Goal: Use online tool/utility: Utilize a website feature to perform a specific function

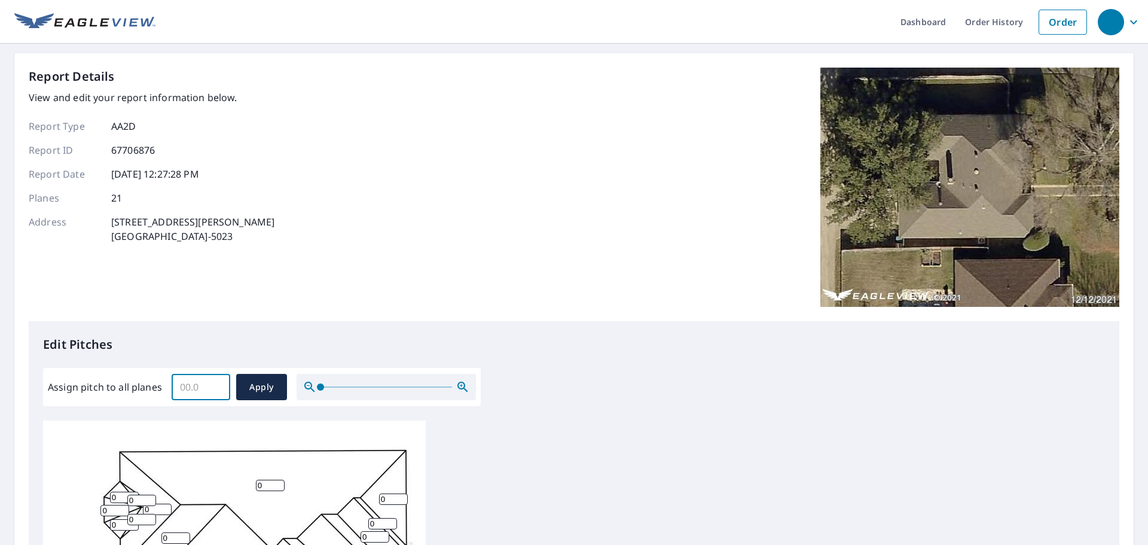
click at [174, 375] on input "Assign pitch to all planes" at bounding box center [201, 386] width 59 height 33
type input "6"
click at [264, 386] on span "Apply" at bounding box center [262, 387] width 32 height 15
type input "6"
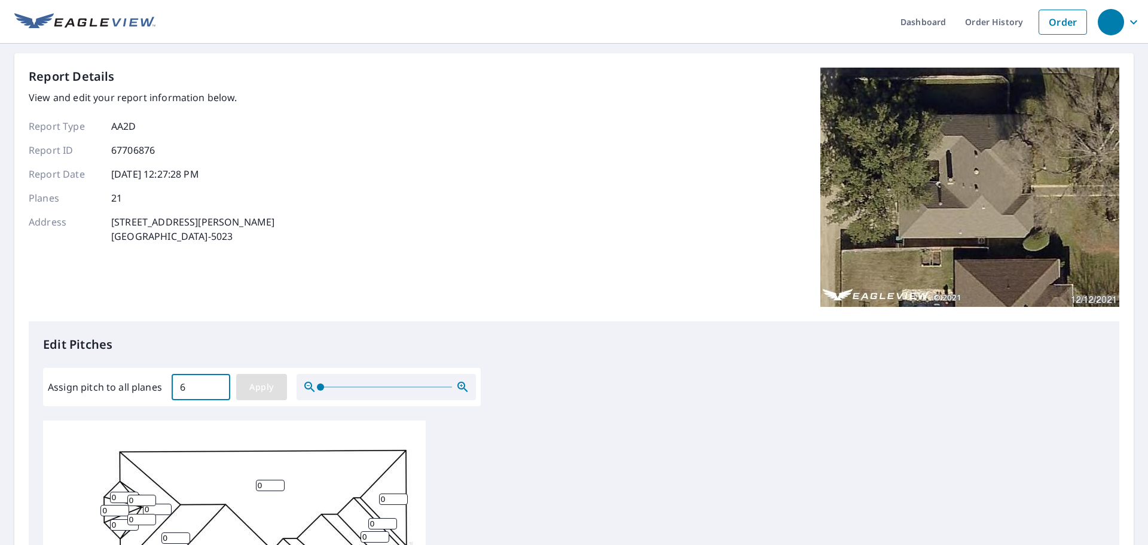
type input "6"
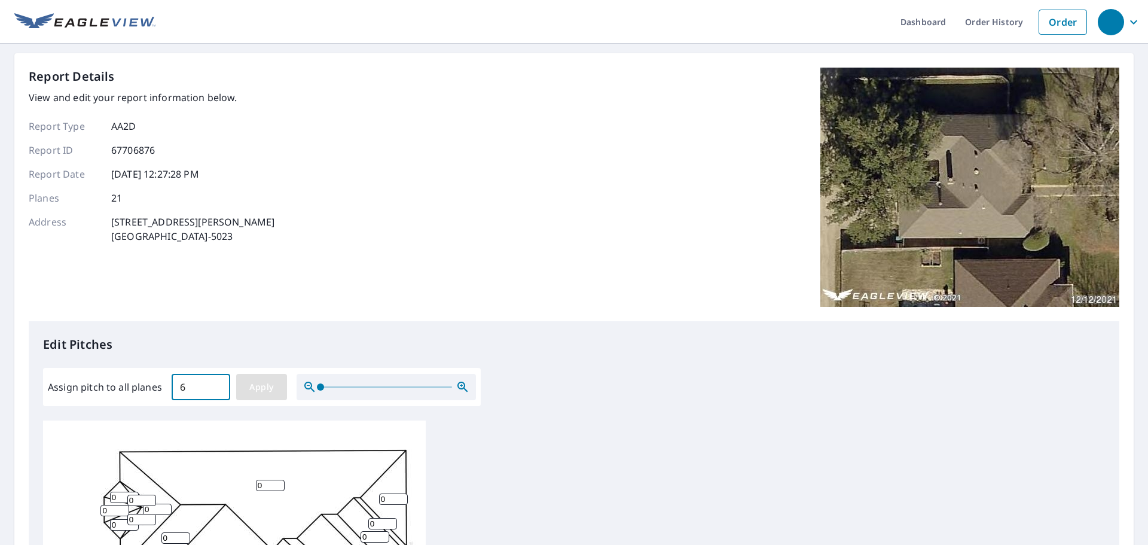
type input "6"
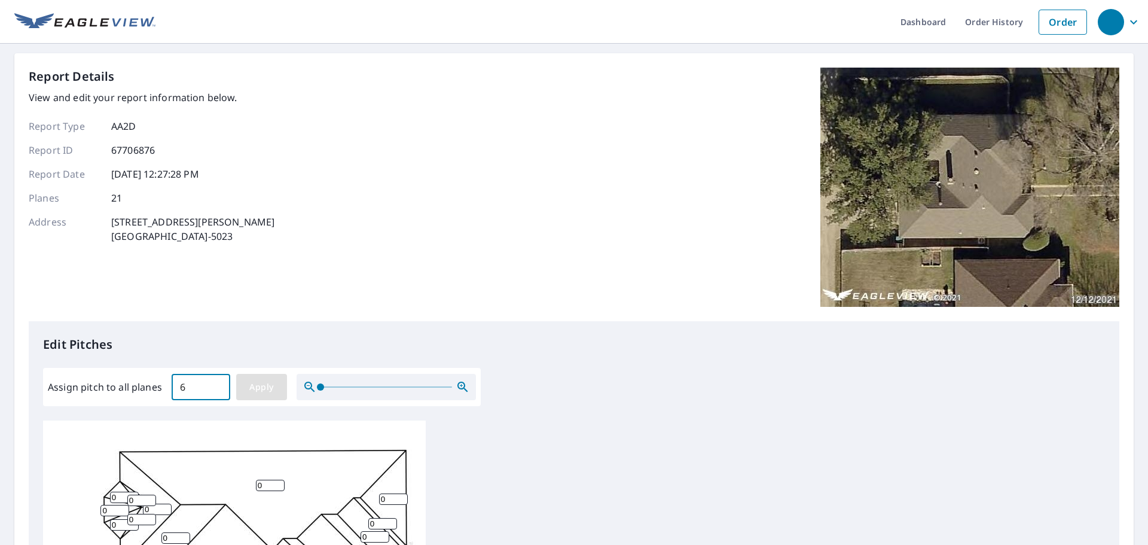
type input "6"
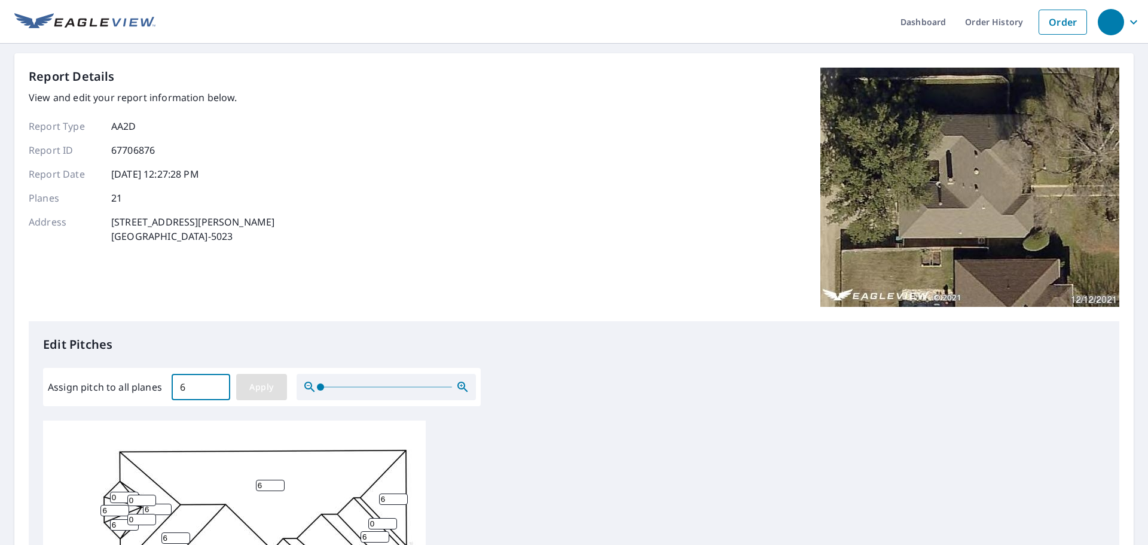
type input "6"
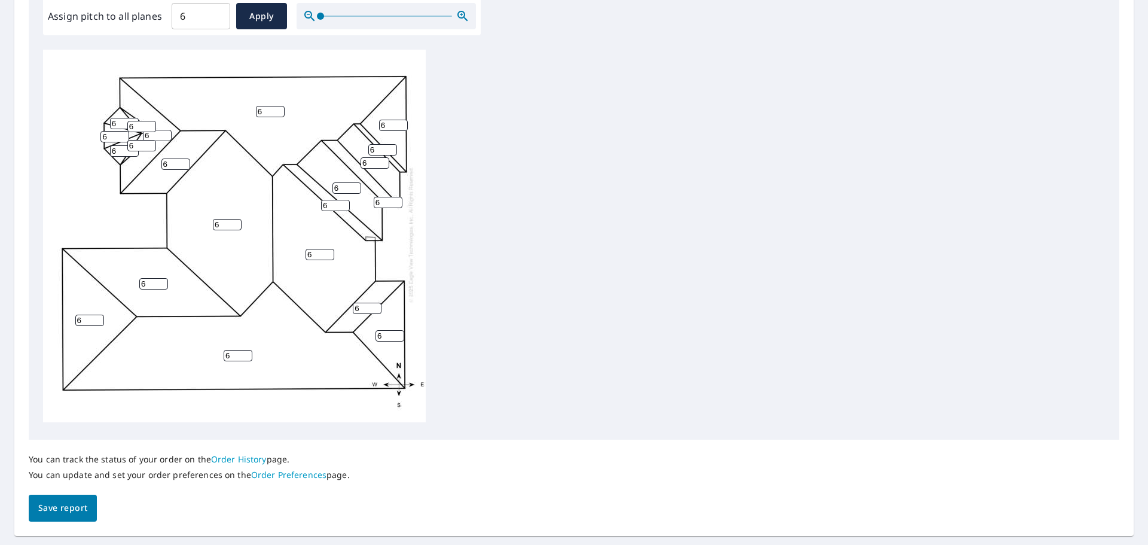
scroll to position [402, 0]
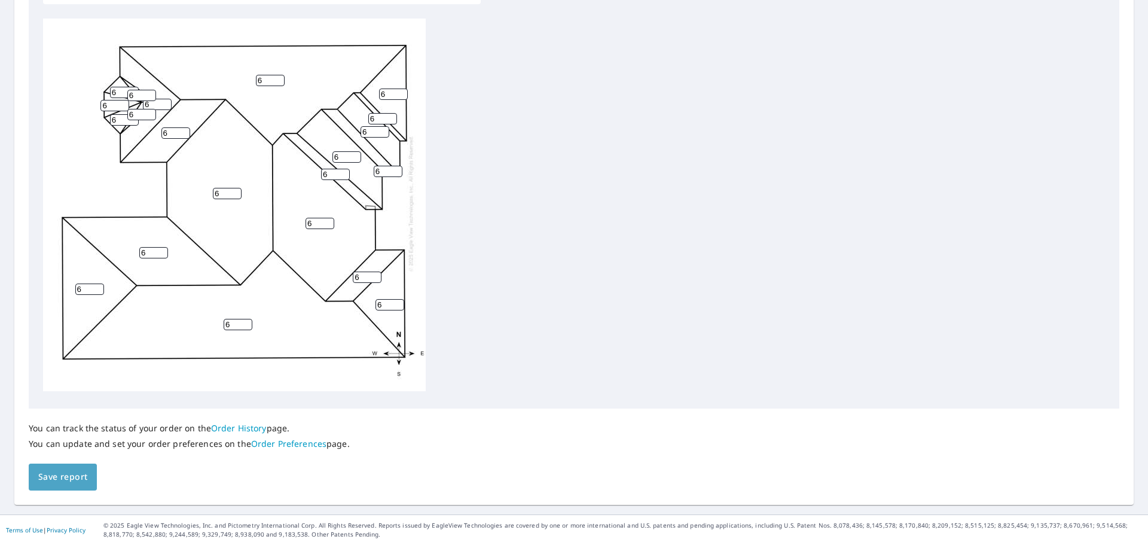
click at [81, 481] on span "Save report" at bounding box center [62, 476] width 49 height 15
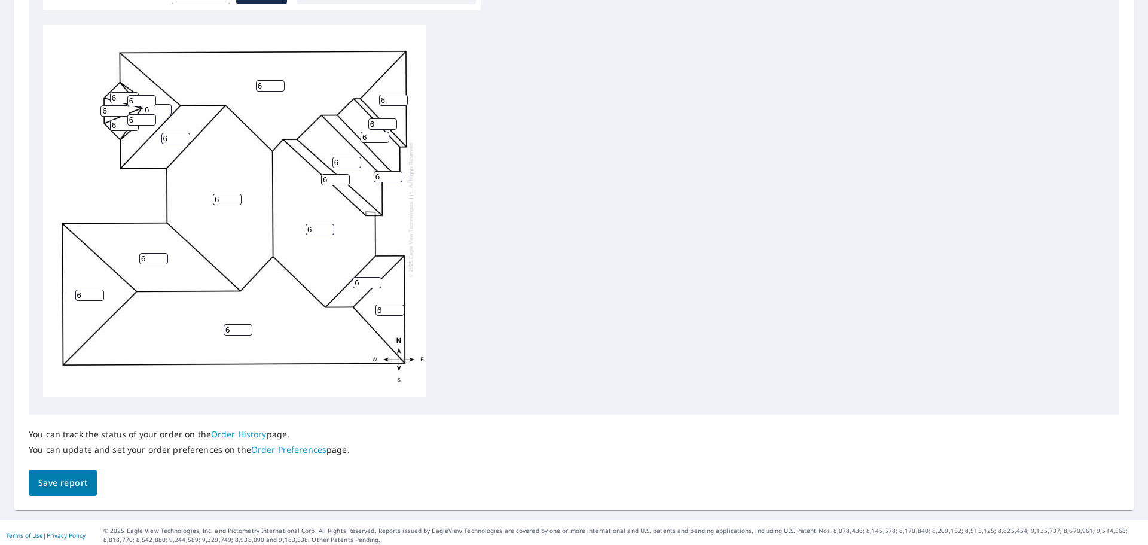
scroll to position [445, 0]
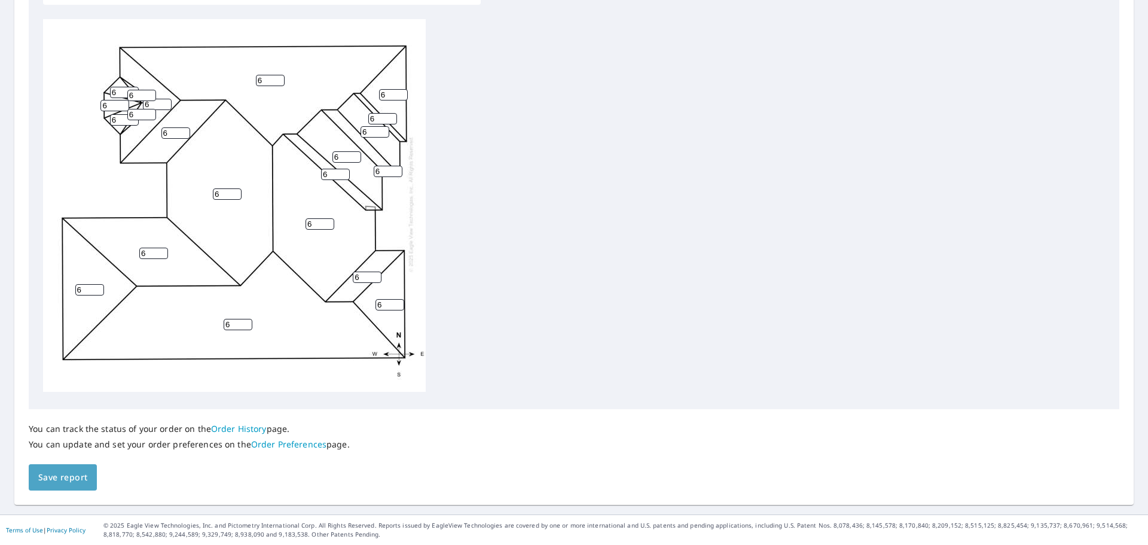
click at [55, 481] on span "Save report" at bounding box center [62, 477] width 49 height 15
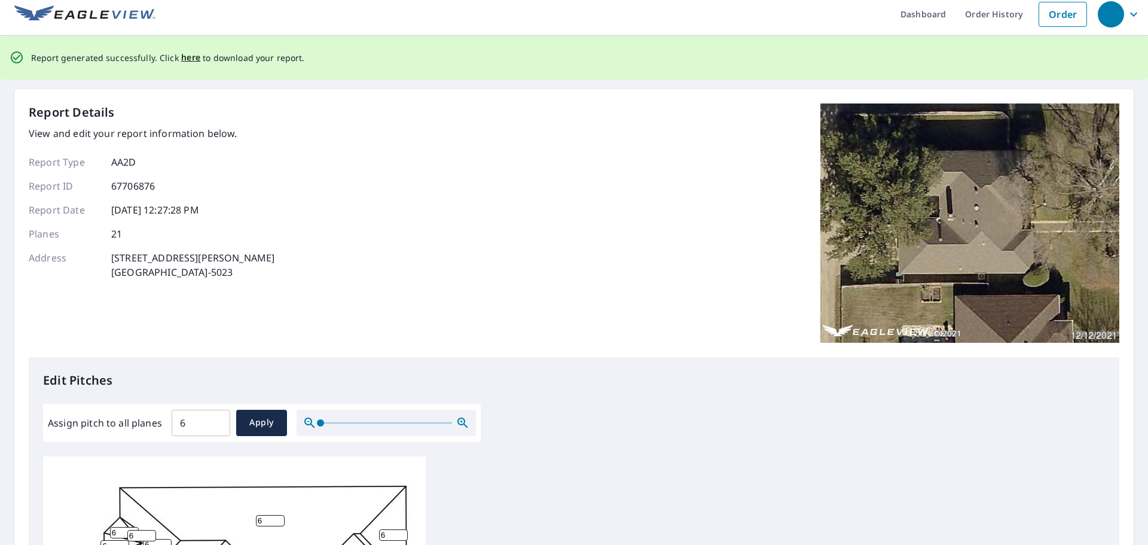
scroll to position [0, 0]
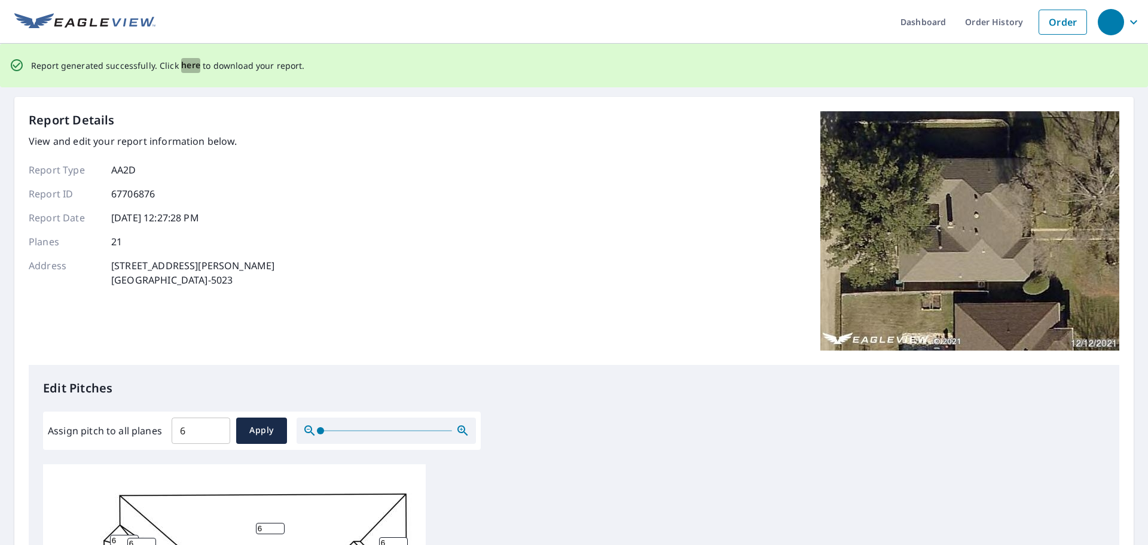
click at [194, 71] on span "here" at bounding box center [191, 65] width 20 height 15
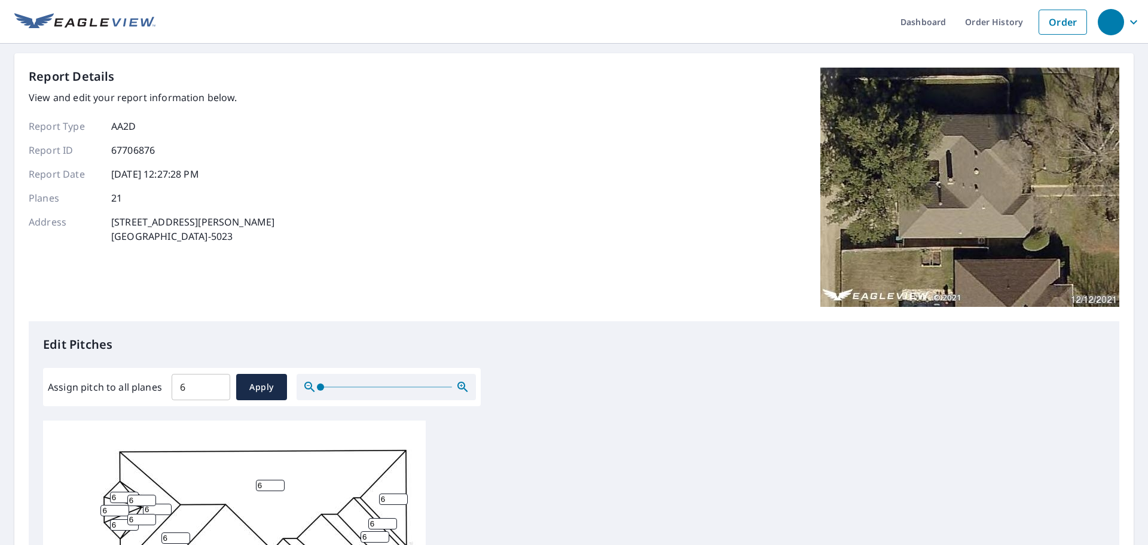
click at [188, 67] on div "Report Details View and edit your report information below. Report Type AA2D Re…" at bounding box center [573, 479] width 1119 height 853
